Goal: Go to known website: Access a specific website the user already knows

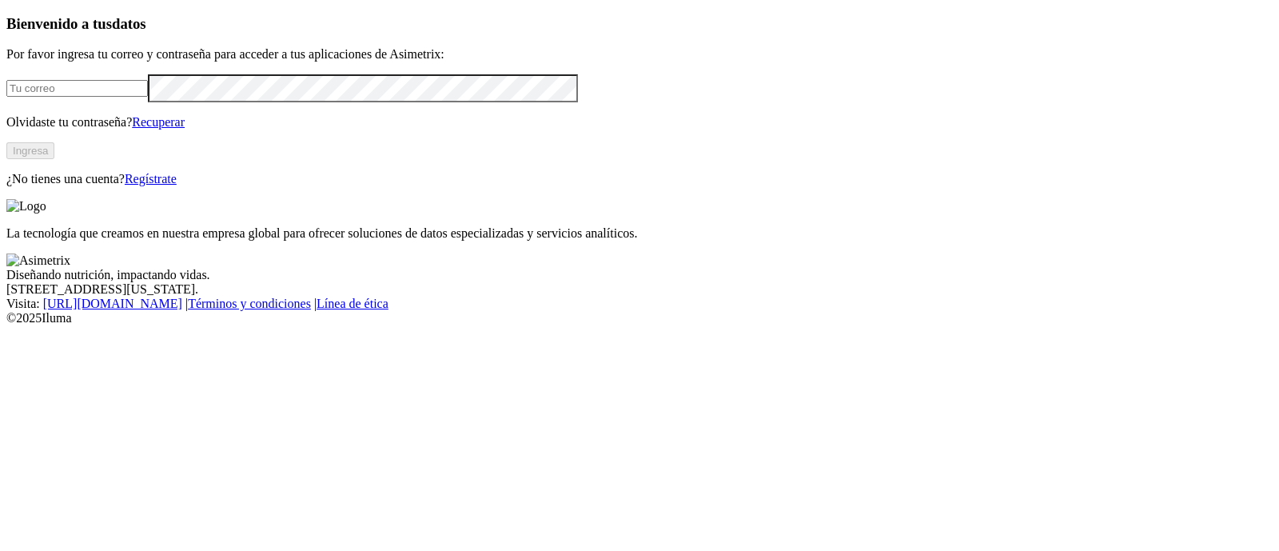
type input "[PERSON_NAME][EMAIL_ADDRESS][PERSON_NAME][DOMAIN_NAME]"
click at [54, 159] on button "Ingresa" at bounding box center [30, 150] width 48 height 17
